Goal: Task Accomplishment & Management: Manage account settings

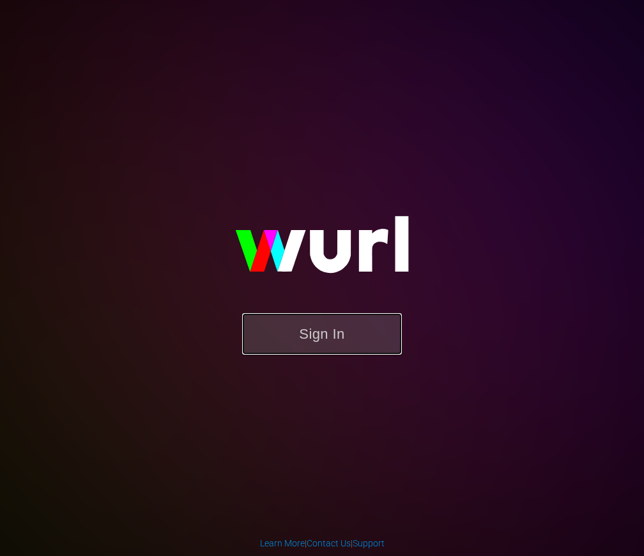
click at [340, 333] on button "Sign In" at bounding box center [322, 334] width 160 height 42
click at [352, 340] on button "Sign In" at bounding box center [322, 334] width 160 height 42
click at [352, 328] on button "Sign In" at bounding box center [322, 334] width 160 height 42
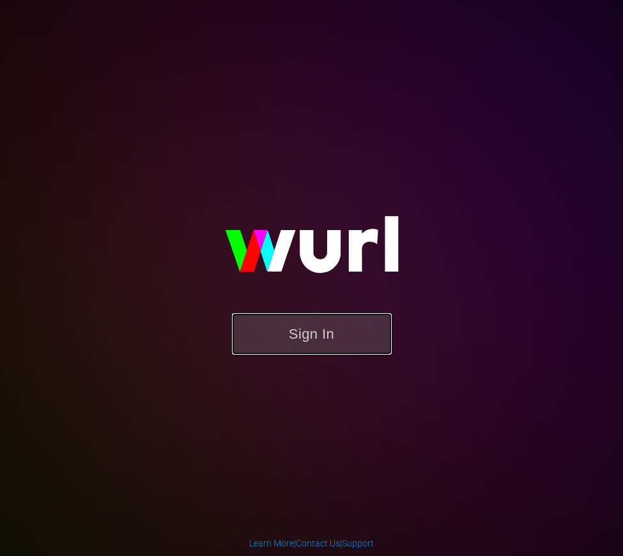
click at [320, 353] on button "Sign In" at bounding box center [312, 334] width 160 height 42
click at [356, 174] on div "Sign In" at bounding box center [312, 277] width 296 height 206
click at [338, 340] on button "Sign In" at bounding box center [312, 334] width 160 height 42
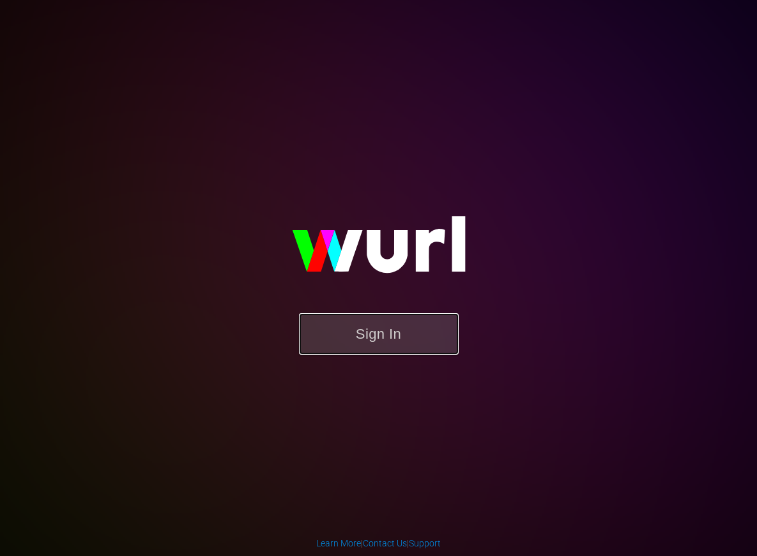
click at [423, 335] on button "Sign In" at bounding box center [379, 334] width 160 height 42
click at [527, 174] on div "Sign In" at bounding box center [379, 277] width 296 height 206
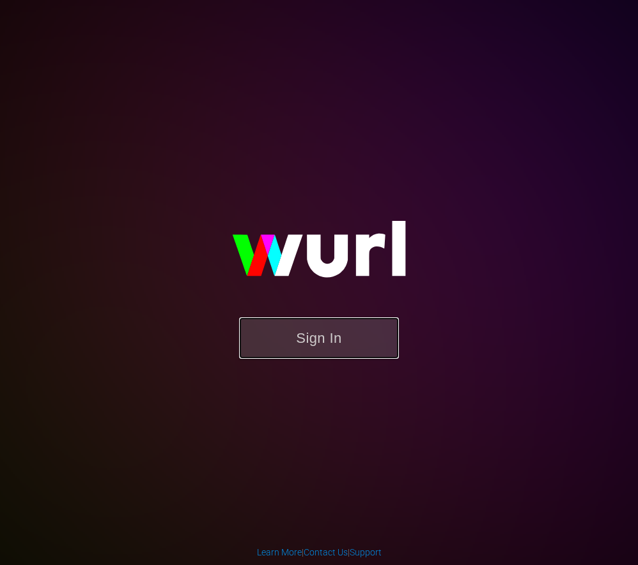
click at [353, 337] on button "Sign In" at bounding box center [319, 338] width 160 height 42
click at [328, 337] on button "Sign In" at bounding box center [319, 338] width 160 height 42
click at [371, 553] on link "Support" at bounding box center [365, 552] width 32 height 10
